Goal: Transaction & Acquisition: Purchase product/service

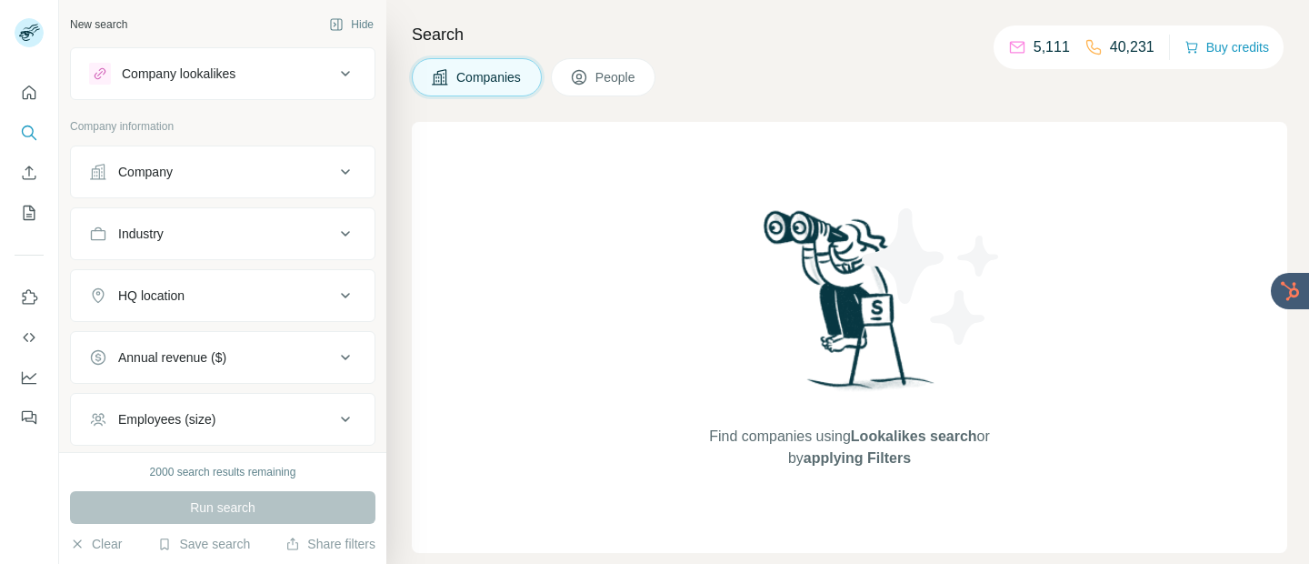
click at [1230, 61] on div "5,111 40,231 Buy credits" at bounding box center [1138, 47] width 290 height 44
click at [1225, 51] on button "Buy credits" at bounding box center [1226, 47] width 85 height 25
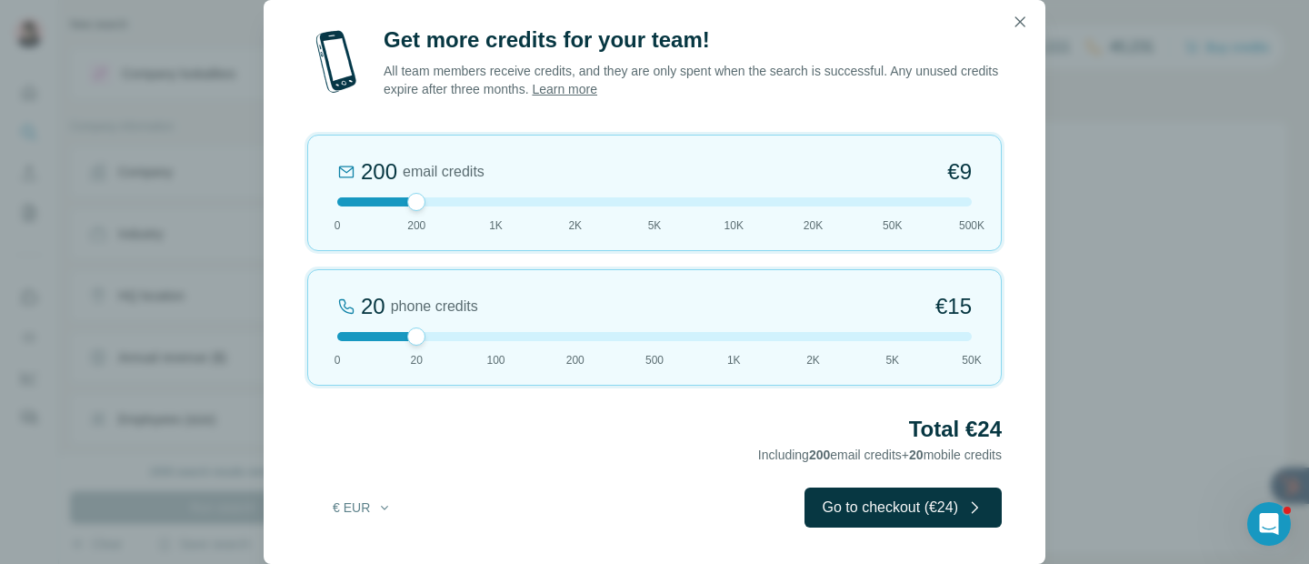
click at [892, 204] on div at bounding box center [654, 201] width 634 height 9
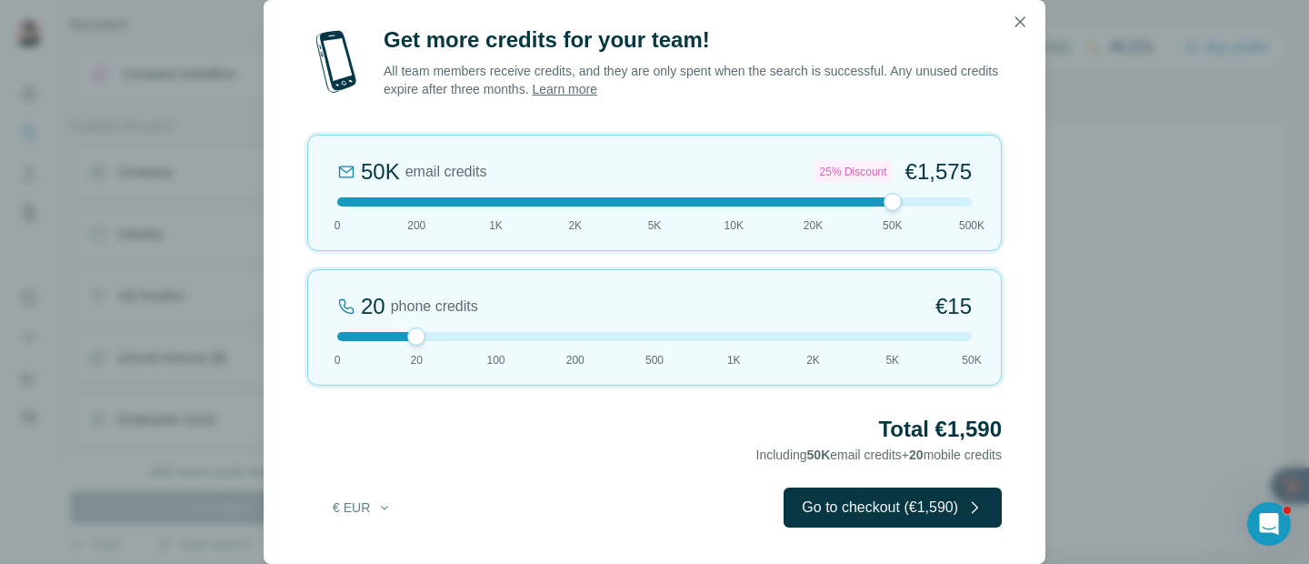
click at [965, 197] on div at bounding box center [654, 201] width 634 height 9
click at [893, 203] on div at bounding box center [654, 201] width 634 height 9
click at [744, 330] on div "20 phone credits €[PHONE_NUMBER] 1K 2K 5K 50K" at bounding box center [654, 327] width 694 height 116
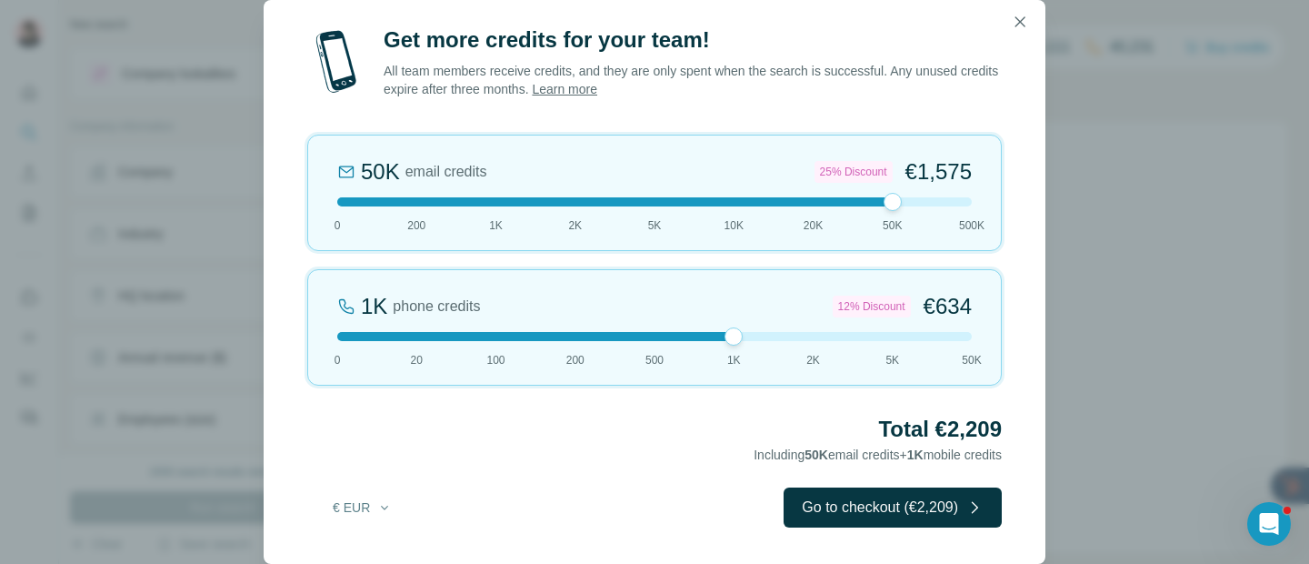
click at [889, 335] on div at bounding box center [654, 336] width 634 height 9
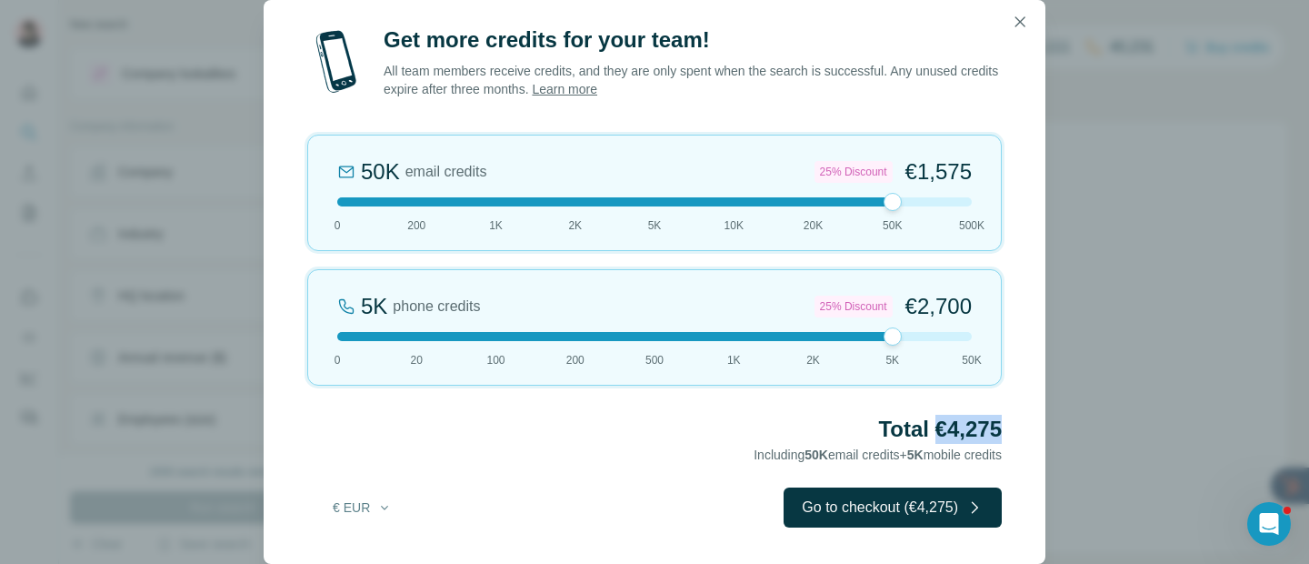
drag, startPoint x: 933, startPoint y: 426, endPoint x: 1042, endPoint y: 431, distance: 108.3
click at [1042, 431] on div "Get more credits for your team! All team members receive credits, and they are …" at bounding box center [655, 294] width 782 height 538
copy h2 "€4,275"
